Goal: Contribute content: Contribute content

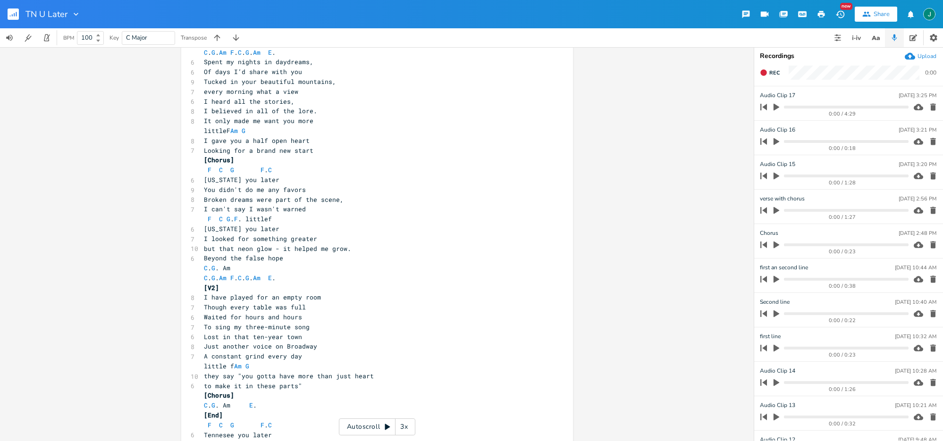
scroll to position [147, 0]
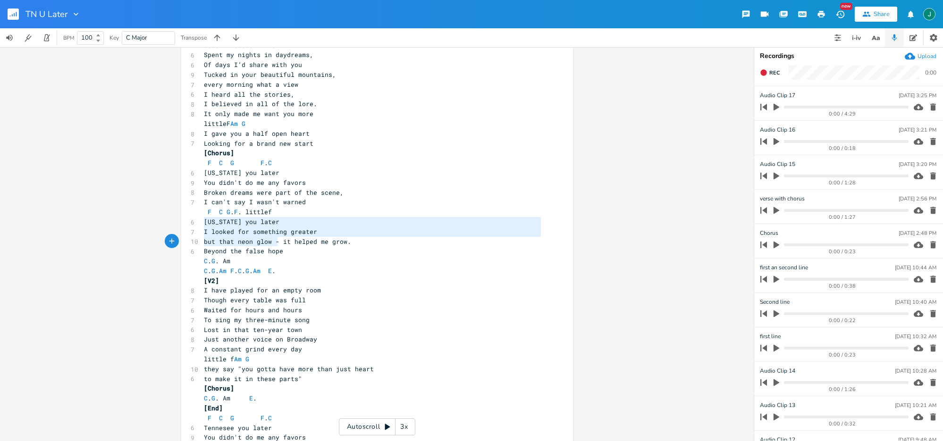
type textarea "[US_STATE] you later I looked for something greater but that neon glow - it hel…"
drag, startPoint x: 201, startPoint y: 220, endPoint x: 293, endPoint y: 250, distance: 97.6
click at [293, 250] on div "​ ​ ​ ​ ​ ​ ​ ​ ​ ​ [INTRO] C . G . Am F . [Verse 1] C . G . Am F . C . G . Am …" at bounding box center [372, 222] width 341 height 599
drag, startPoint x: 345, startPoint y: 289, endPoint x: 327, endPoint y: 265, distance: 30.2
click at [345, 288] on pre "I have played for an empty room" at bounding box center [372, 290] width 341 height 10
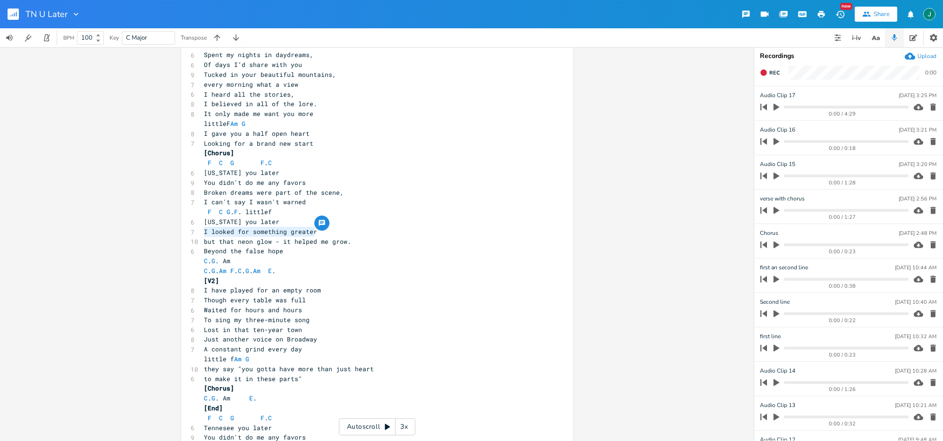
drag, startPoint x: 202, startPoint y: 231, endPoint x: 334, endPoint y: 235, distance: 131.7
click at [334, 235] on pre "I looked for something greater" at bounding box center [372, 232] width 341 height 10
type textarea "Came to town as a dreamer"
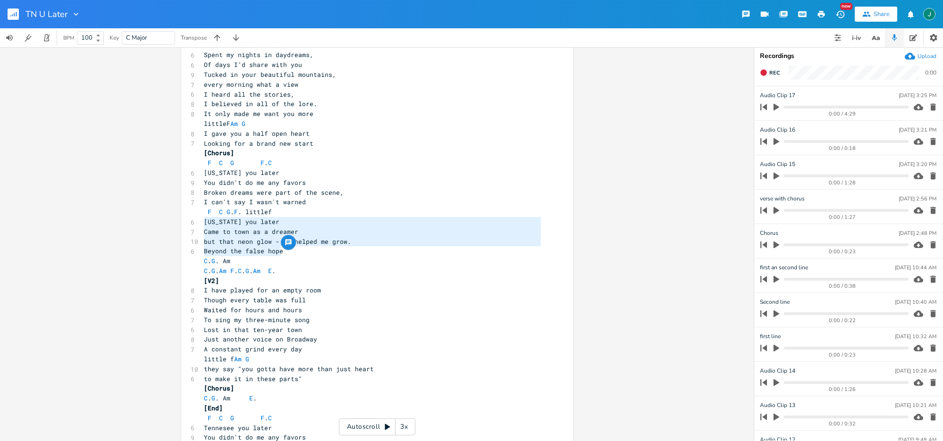
drag, startPoint x: 202, startPoint y: 222, endPoint x: 287, endPoint y: 249, distance: 89.2
click at [287, 249] on div "​ ​ ​ ​ ​ ​ ​ ​ ​ ​ [INTRO] C . G . Am F . [Verse 1] C . G . Am F . C . G . Am …" at bounding box center [372, 222] width 341 height 599
type textarea "[US_STATE] you later Came to town as a dreamer but that neon glow - it helped m…"
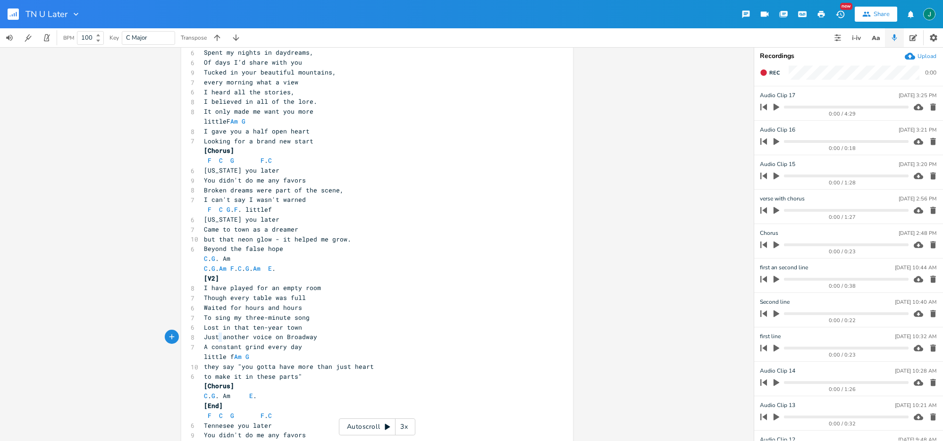
type textarea "Just"
drag, startPoint x: 220, startPoint y: 338, endPoint x: 201, endPoint y: 337, distance: 18.9
click at [204, 337] on span "Just another voice on Broadway" at bounding box center [260, 337] width 113 height 8
drag, startPoint x: 205, startPoint y: 338, endPoint x: 227, endPoint y: 343, distance: 22.6
click at [205, 338] on span "another voice on Broadway" at bounding box center [251, 337] width 94 height 8
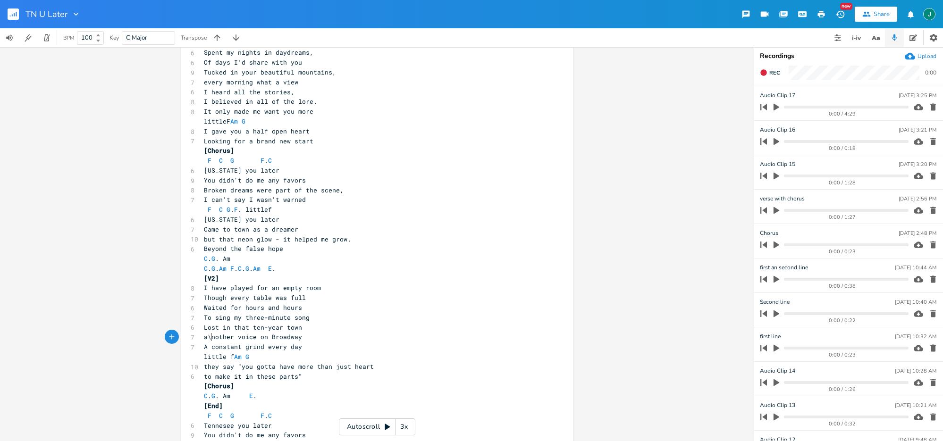
type textarea "\A"
type textarea "A"
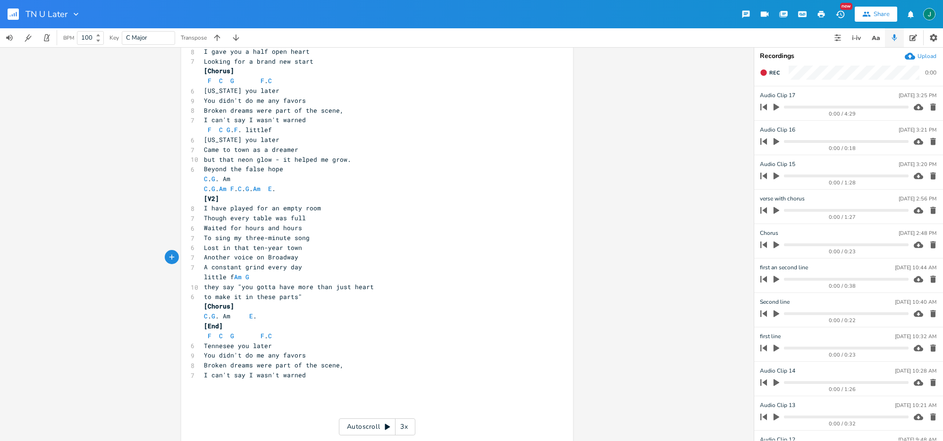
scroll to position [246, 0]
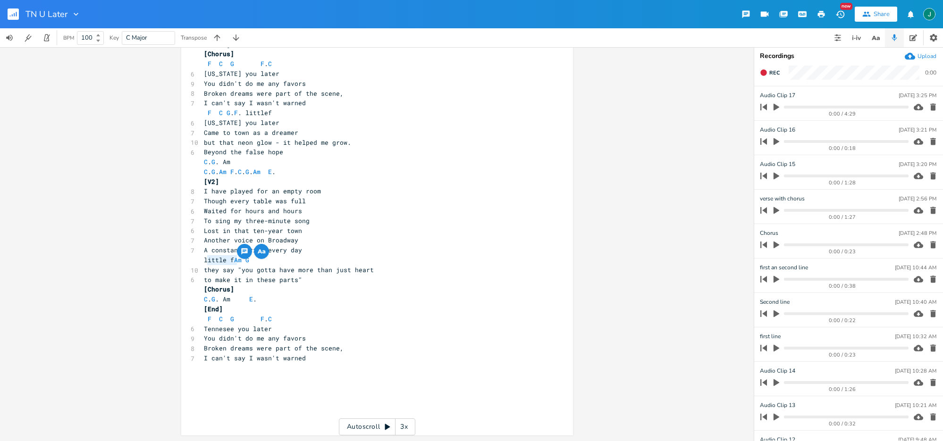
drag, startPoint x: 233, startPoint y: 261, endPoint x: 205, endPoint y: 259, distance: 27.9
click at [205, 259] on span "little f Am G" at bounding box center [228, 260] width 49 height 8
type textarea "AM/F"
click at [227, 238] on icon "Next" at bounding box center [228, 237] width 5 height 5
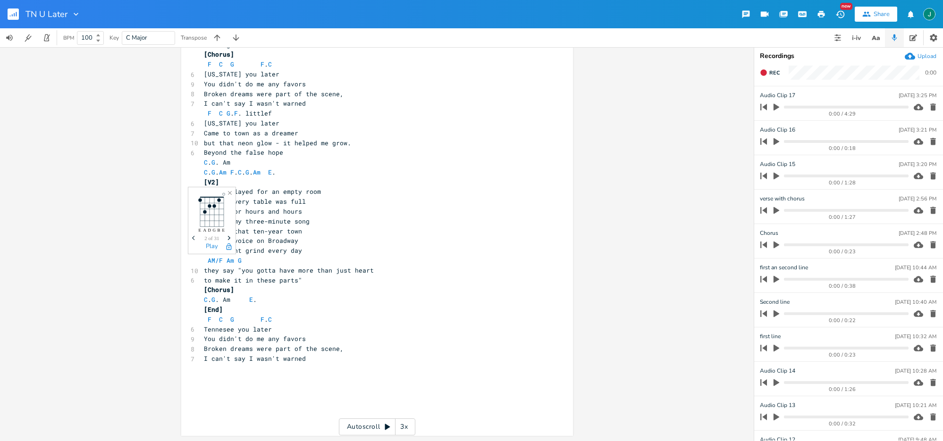
click at [228, 238] on icon "Next" at bounding box center [228, 237] width 5 height 5
click at [379, 309] on pre "[End]" at bounding box center [372, 310] width 341 height 10
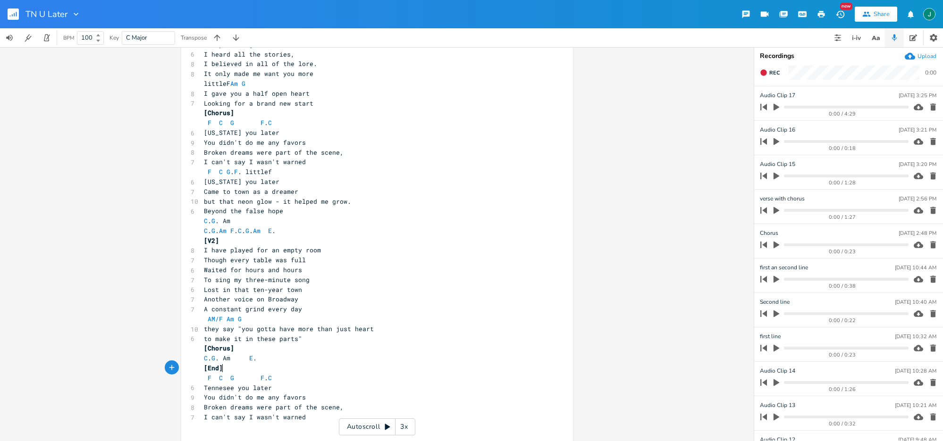
scroll to position [184, 0]
click at [331, 172] on div "littlef x ​ ​ ​ ​ ​ ​ ​ ​ ​ ​ [INTRO] C . G . Am F . [Verse 1] C . G . Am F . C…" at bounding box center [377, 183] width 392 height 629
type textarea "Am/F"
click at [394, 226] on pre "C . G . Am" at bounding box center [372, 224] width 341 height 10
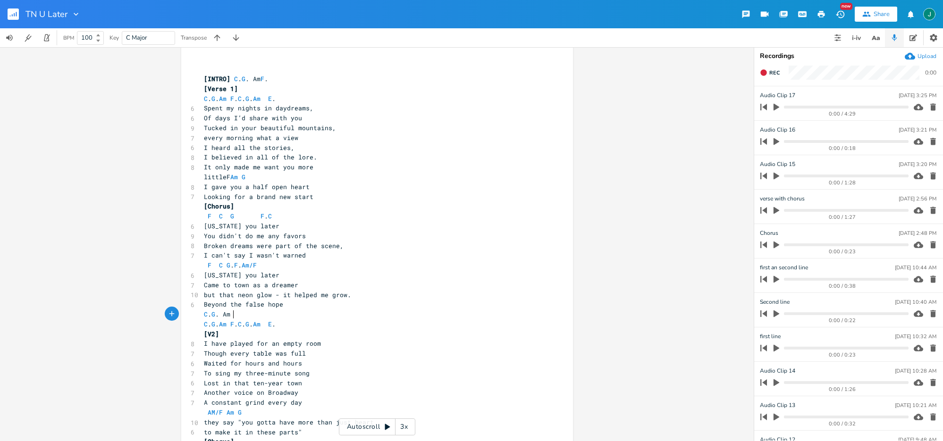
scroll to position [90, 0]
drag, startPoint x: 253, startPoint y: 83, endPoint x: 260, endPoint y: 83, distance: 7.5
click at [260, 83] on span "[INTRO] C . G . Am F ." at bounding box center [236, 83] width 64 height 8
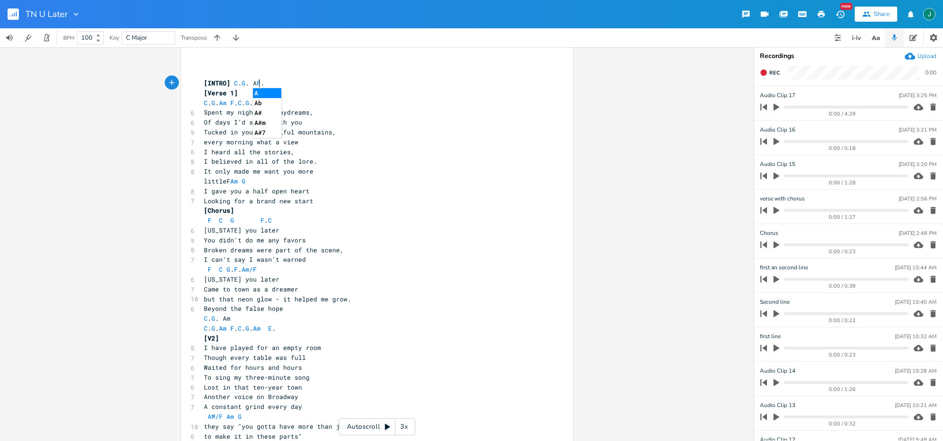
scroll to position [0, 9]
type textarea "Am"
click at [258, 96] on li "Am" at bounding box center [267, 93] width 29 height 10
click at [371, 117] on pre "Of days I’d share with you" at bounding box center [372, 122] width 341 height 10
click at [260, 83] on span "[INTRO] C . G . Am F ." at bounding box center [236, 83] width 64 height 8
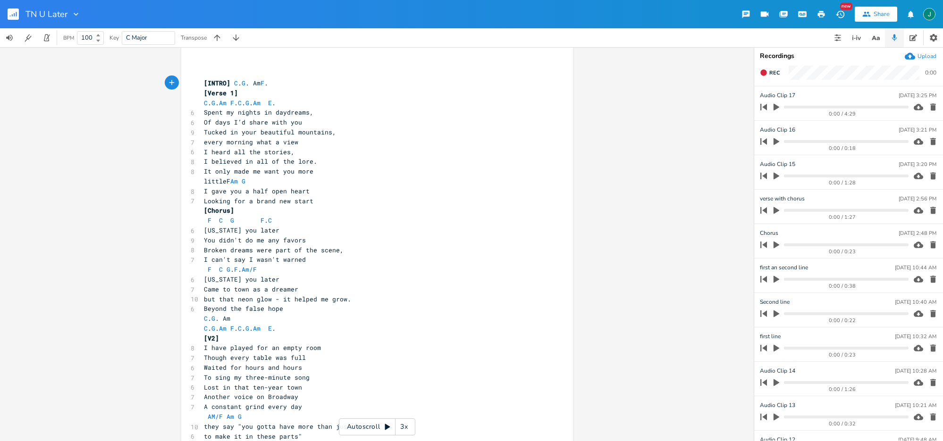
scroll to position [0, 2]
click at [354, 122] on pre "Of days I’d share with you" at bounding box center [372, 122] width 341 height 10
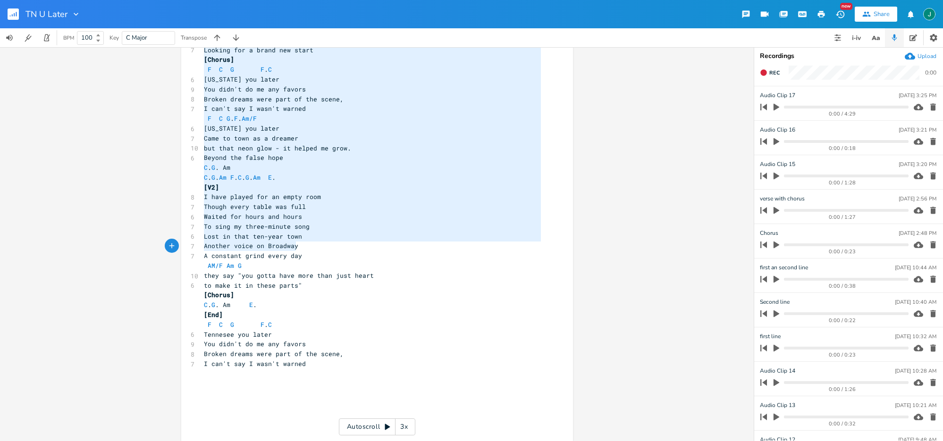
scroll to position [0, 0]
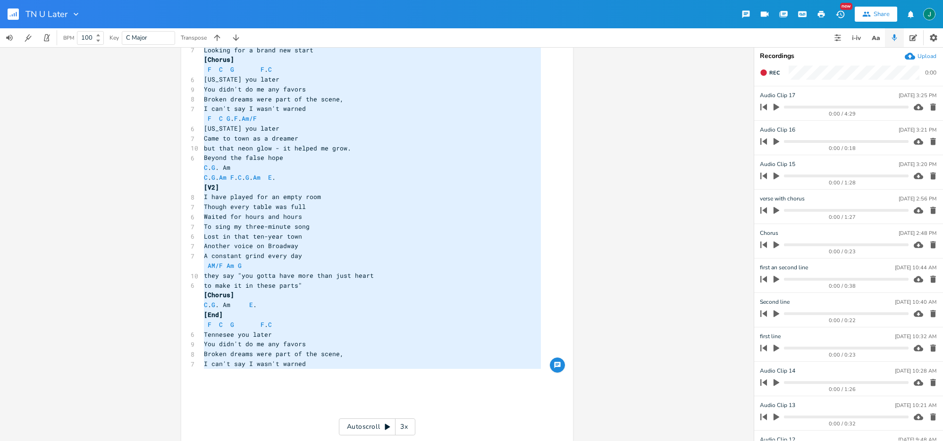
drag, startPoint x: 201, startPoint y: 92, endPoint x: 359, endPoint y: 373, distance: 323.0
click at [359, 373] on div "​ ​ ​ ​ ​ ​ ​ ​ ​ ​ [INTRO] C . G . Am F . [Verse 1] C . G . Am F . C . G . Am …" at bounding box center [372, 128] width 341 height 599
type textarea "[LOREM] I. D. Si A. [Conse 4] A. E. Se D. E. T. In U. Labor et dolore ma aliqua…"
click at [242, 152] on pre "but that neon glow - it helped me grow." at bounding box center [372, 148] width 341 height 10
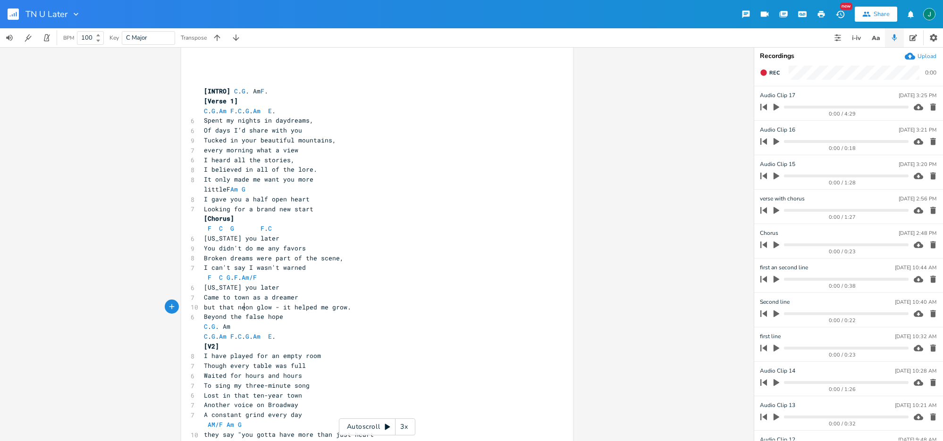
scroll to position [62, 0]
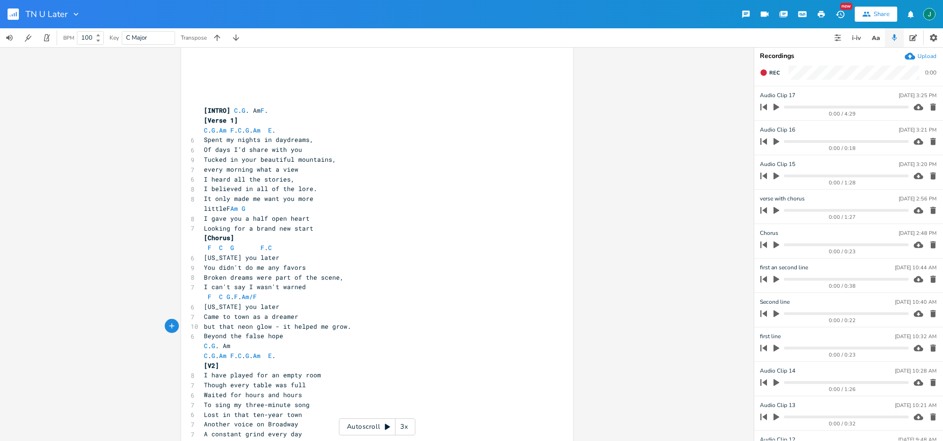
click at [248, 172] on span "every morning what a view" at bounding box center [251, 169] width 94 height 8
type textarea ","
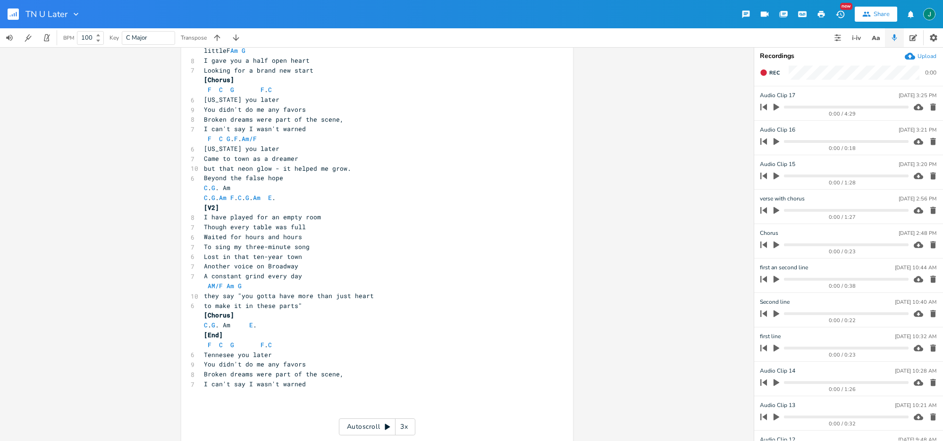
scroll to position [246, 0]
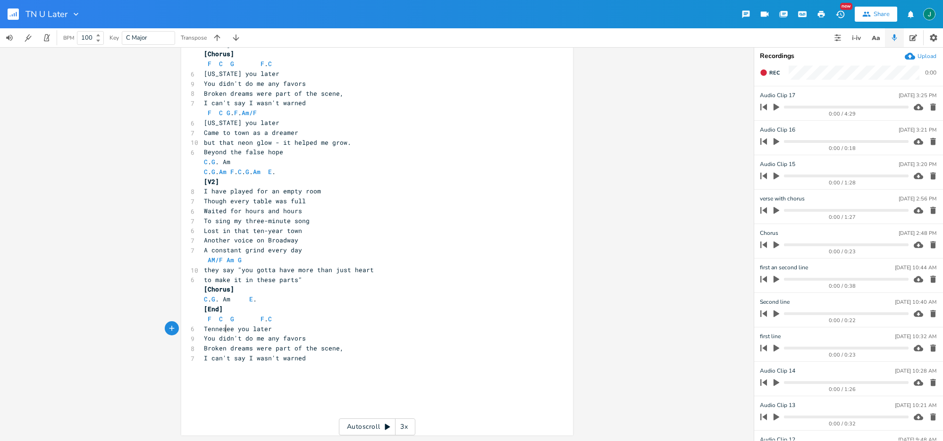
click at [221, 331] on span "Tennesee you later" at bounding box center [238, 329] width 68 height 8
type textarea "s"
click at [223, 192] on span "I have played for an empty room" at bounding box center [262, 191] width 117 height 8
click at [209, 271] on span "they say "you gotta have more than just heart" at bounding box center [289, 270] width 170 height 8
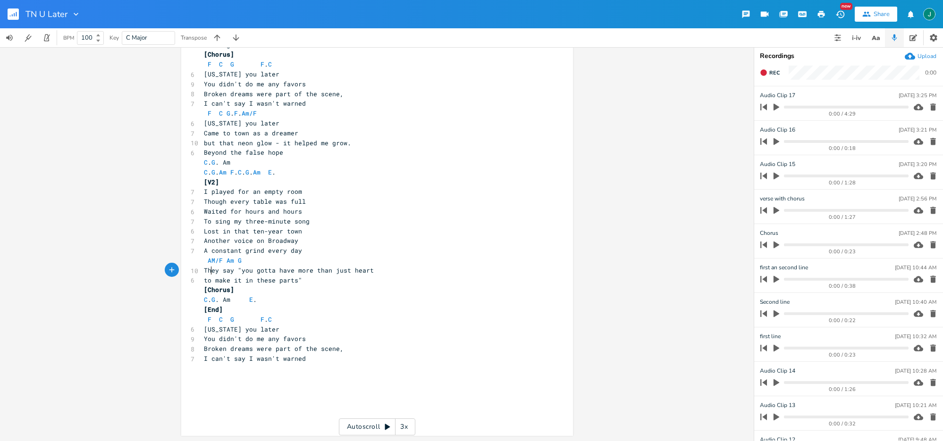
scroll to position [0, 3]
type textarea "T"
click at [238, 212] on span "Waited for hours and hours" at bounding box center [253, 211] width 98 height 8
click at [204, 220] on span "To sing my three-minute song" at bounding box center [257, 221] width 106 height 8
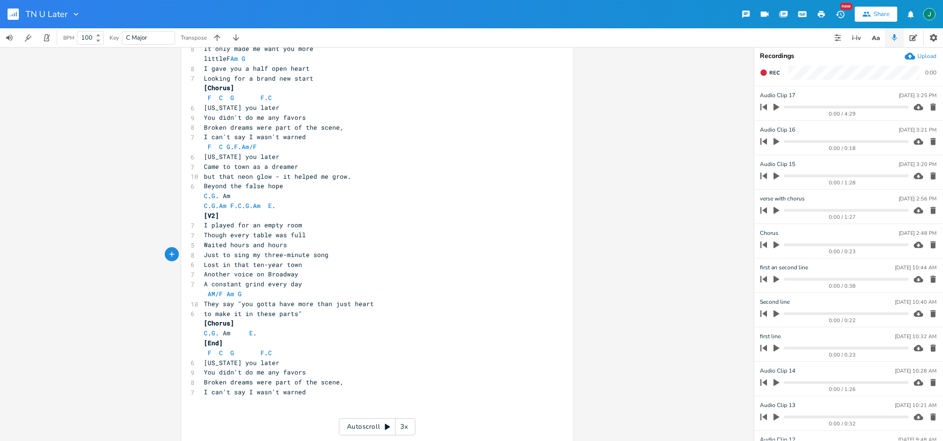
scroll to position [213, 0]
type textarea "Just t"
